Goal: Task Accomplishment & Management: Manage account settings

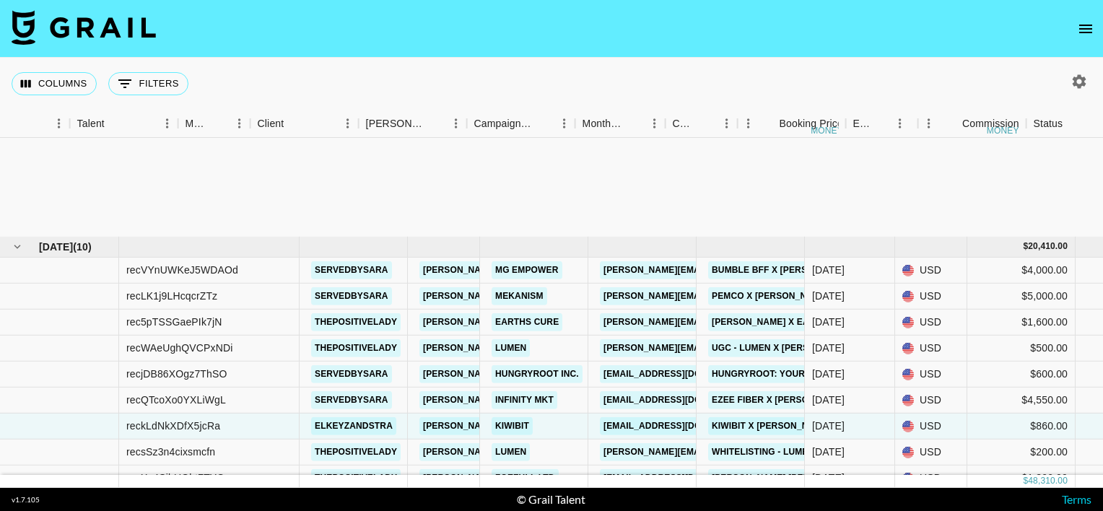
scroll to position [147, 230]
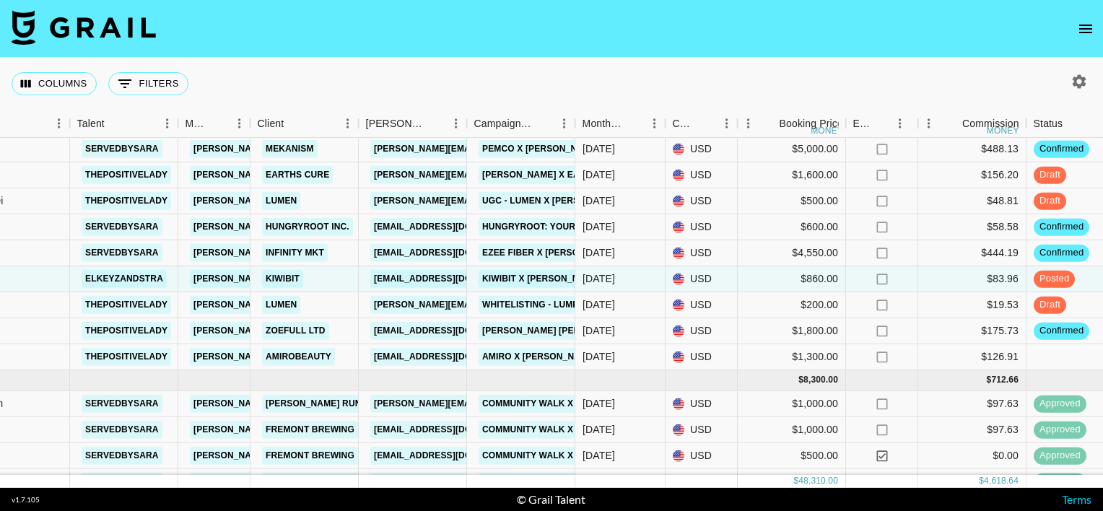
click at [286, 277] on link "Kiwibit" at bounding box center [282, 279] width 41 height 18
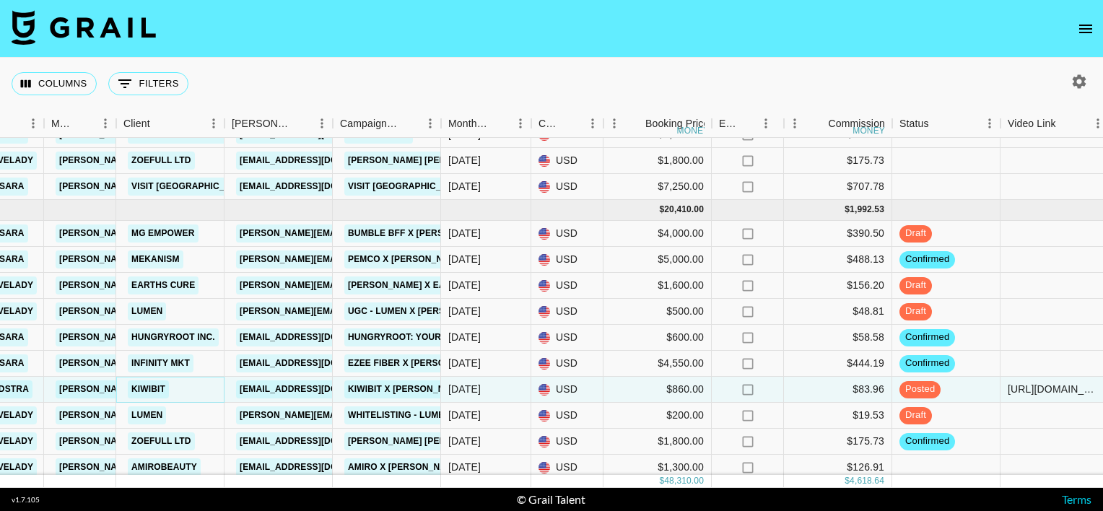
scroll to position [0, 364]
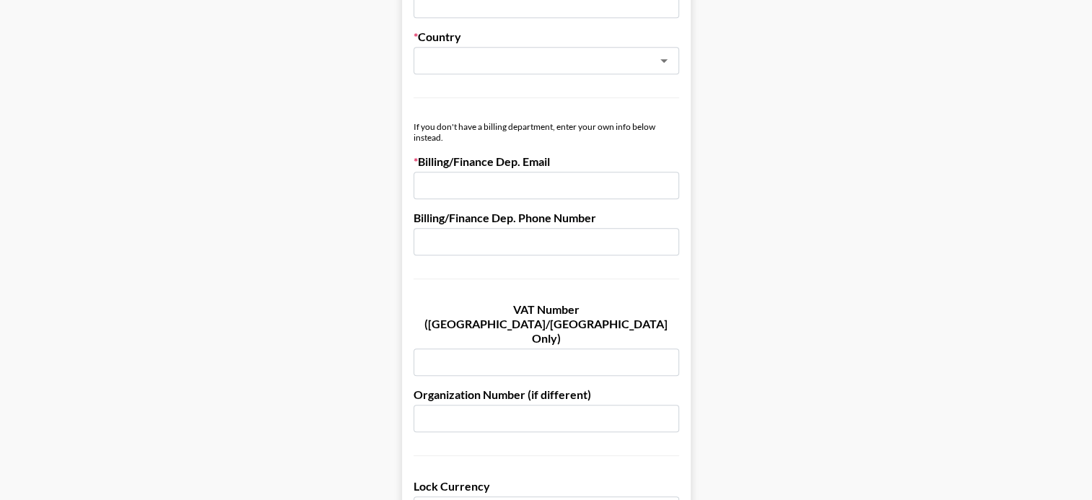
scroll to position [712, 0]
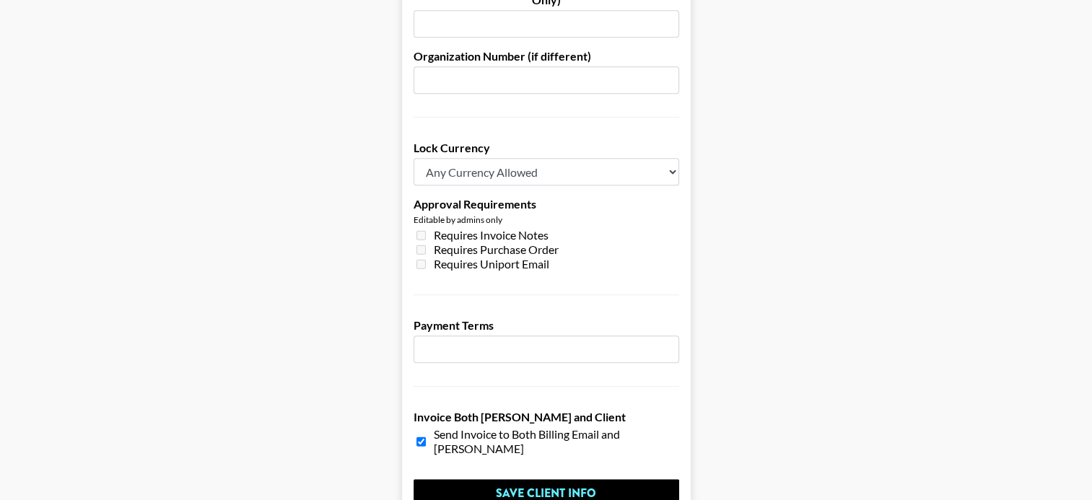
scroll to position [1051, 0]
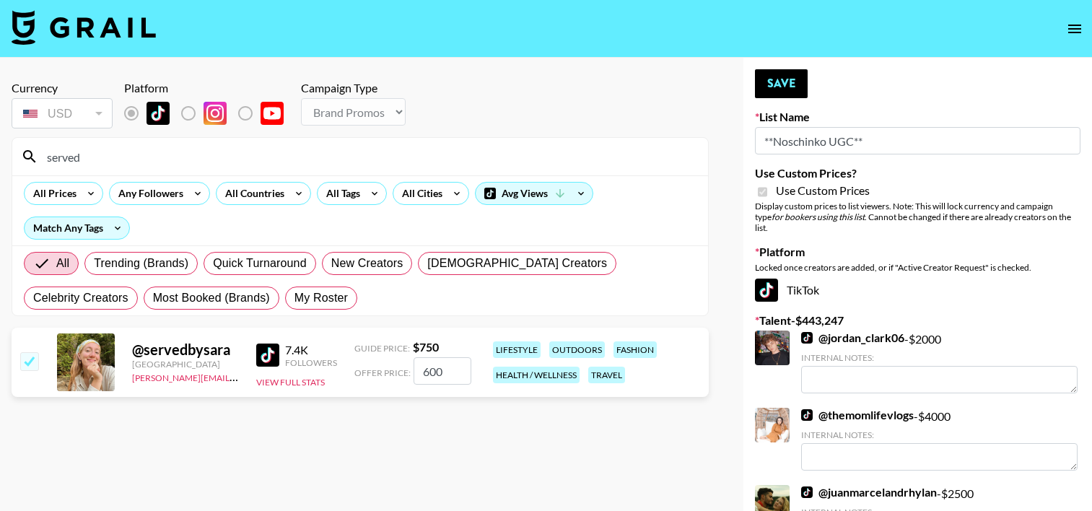
select select "Brand"
click at [798, 91] on button "Save" at bounding box center [781, 83] width 53 height 29
